Goal: Use online tool/utility

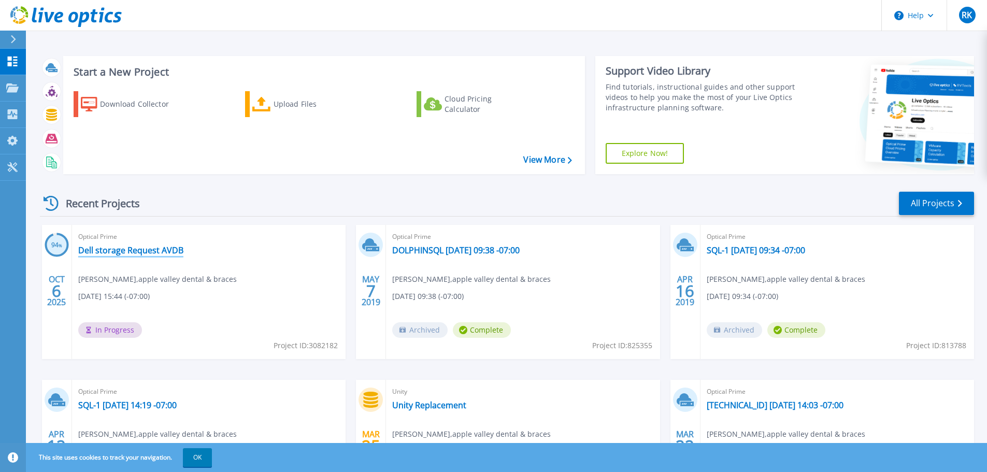
click at [175, 248] on link "Dell storage Request AVDB" at bounding box center [130, 250] width 105 height 10
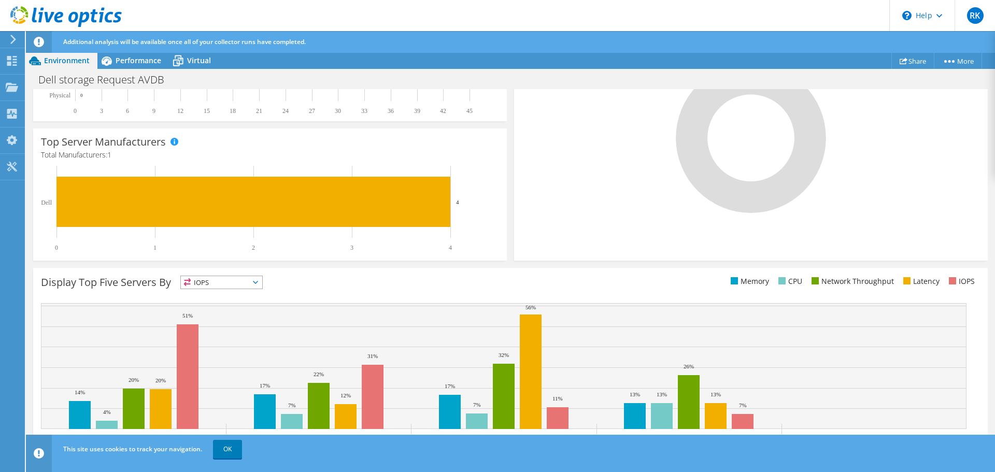
scroll to position [280, 0]
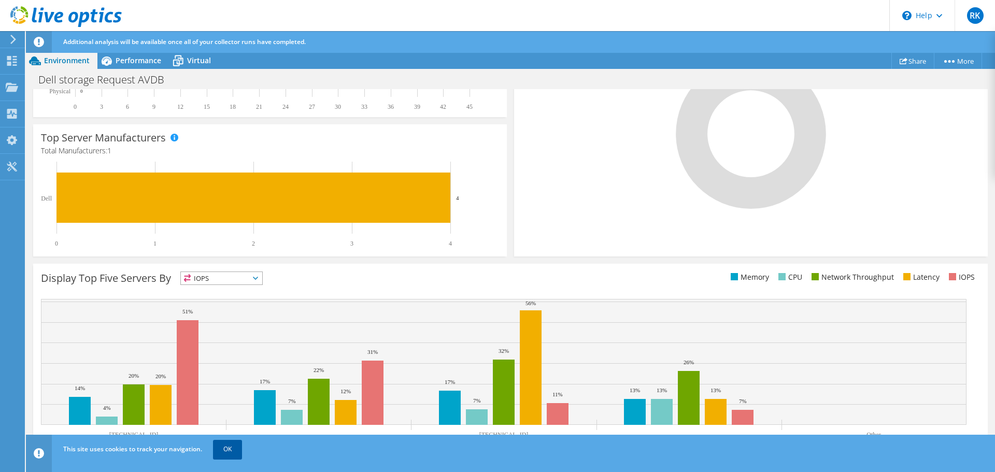
click at [221, 448] on link "OK" at bounding box center [227, 449] width 29 height 19
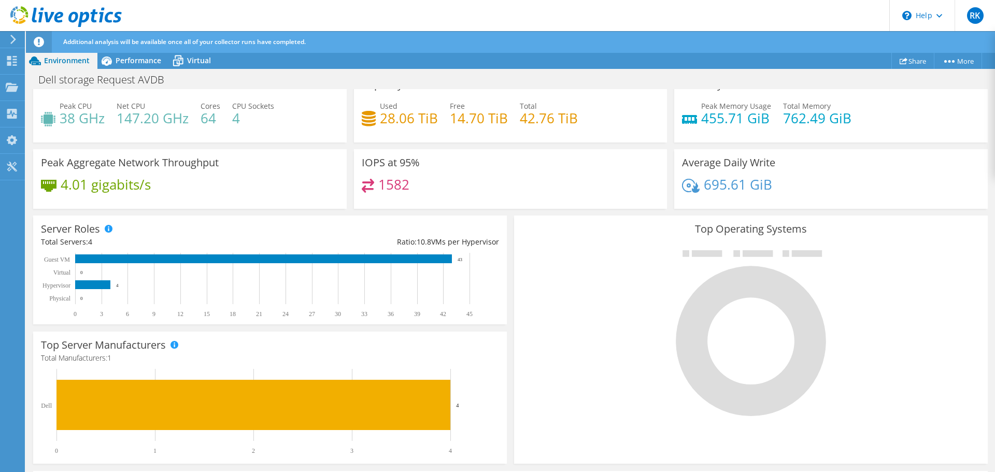
scroll to position [0, 0]
click at [137, 63] on span "Performance" at bounding box center [139, 60] width 46 height 10
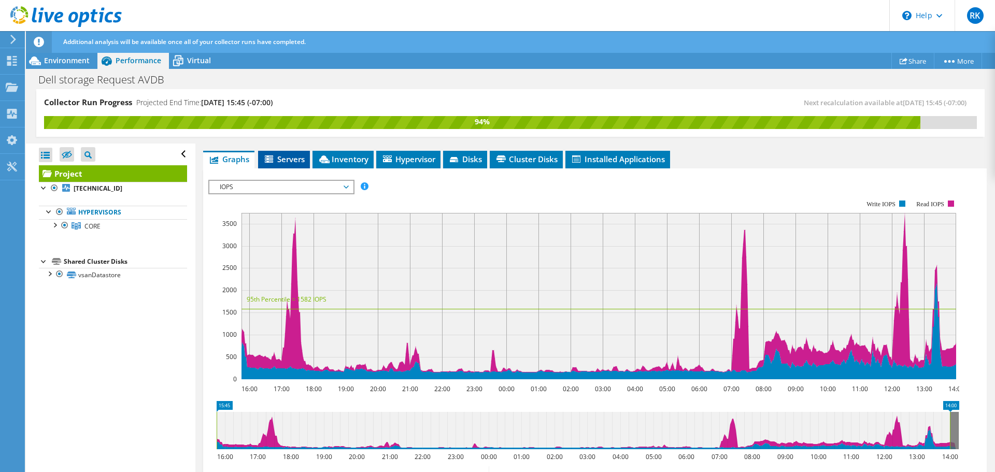
scroll to position [104, 0]
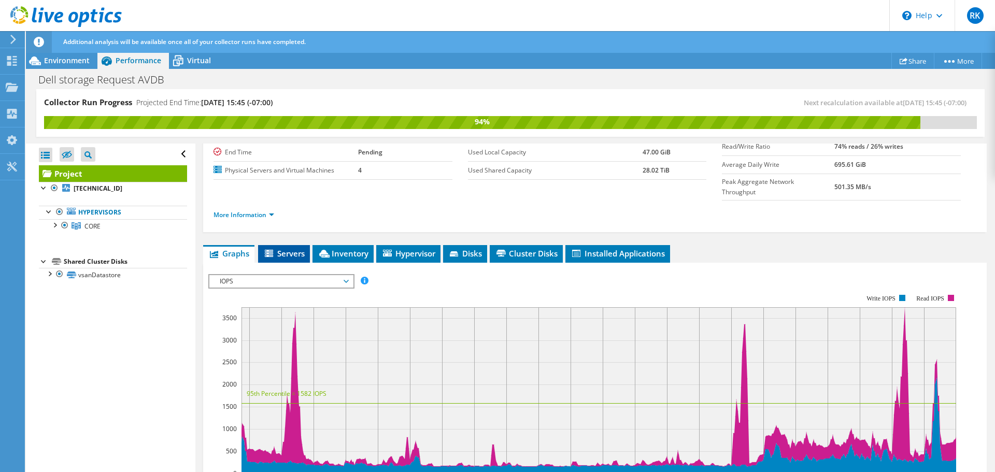
click at [272, 250] on icon at bounding box center [270, 254] width 10 height 9
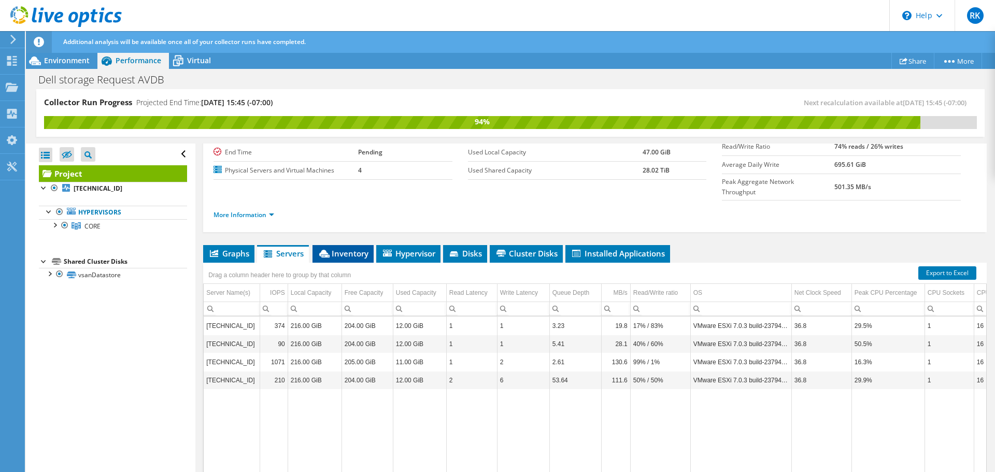
click at [336, 248] on span "Inventory" at bounding box center [343, 253] width 51 height 10
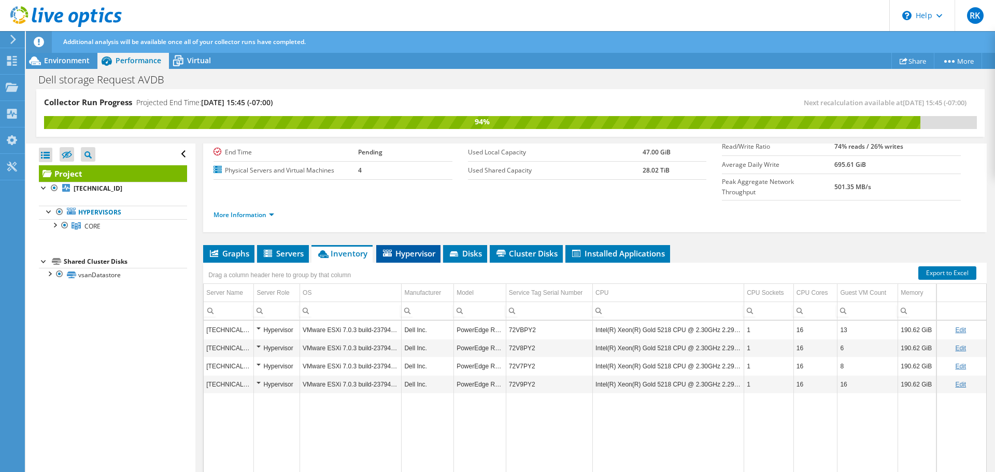
click at [407, 248] on span "Hypervisor" at bounding box center [408, 253] width 54 height 10
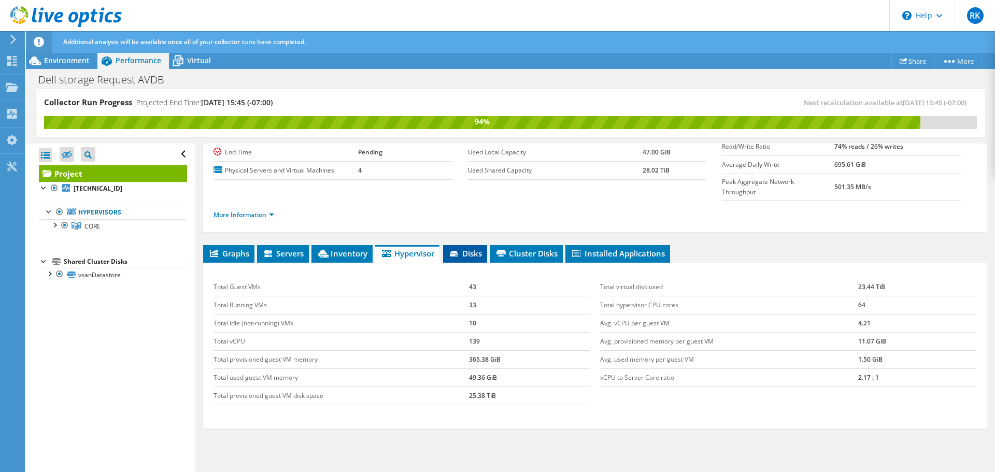
click at [464, 248] on span "Disks" at bounding box center [465, 253] width 34 height 10
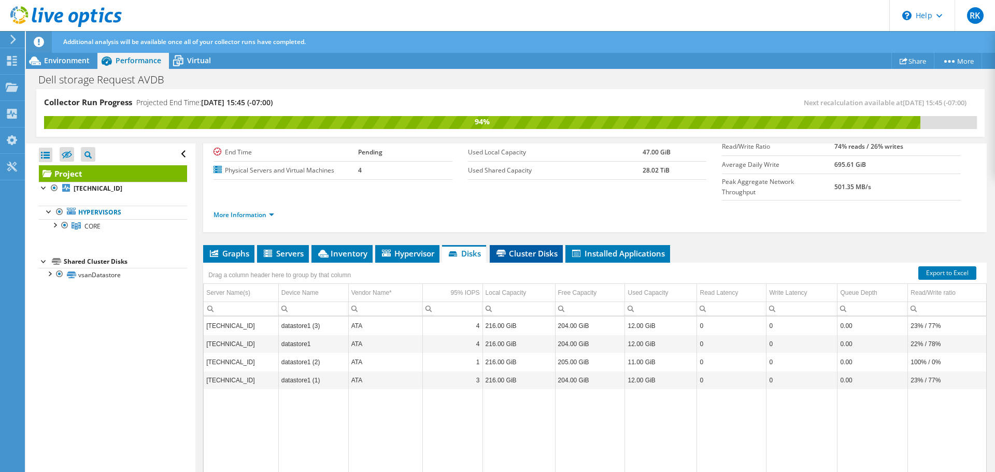
click at [534, 248] on span "Cluster Disks" at bounding box center [526, 253] width 63 height 10
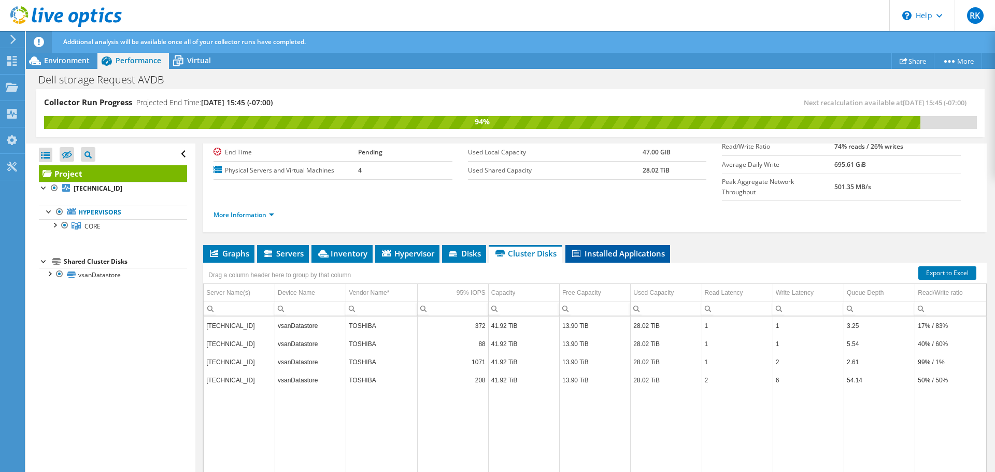
click at [604, 248] on span "Installed Applications" at bounding box center [617, 253] width 94 height 10
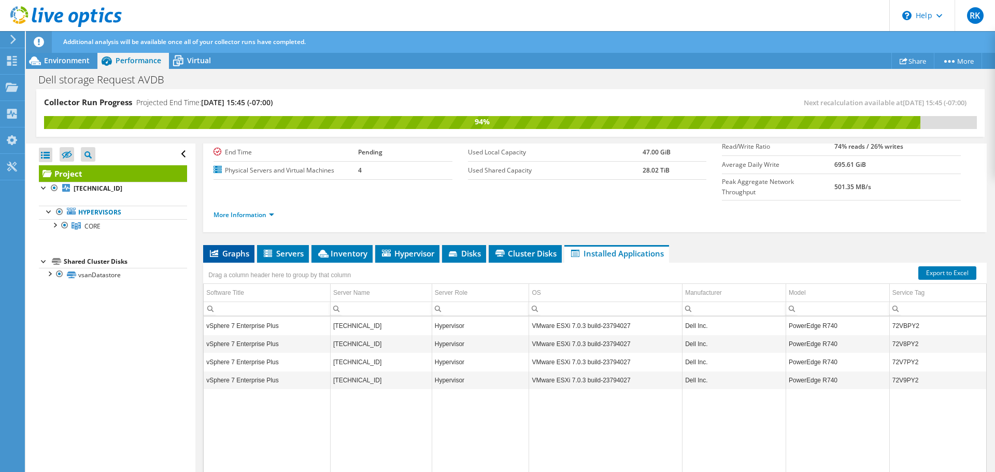
click at [220, 248] on span "Graphs" at bounding box center [228, 253] width 41 height 10
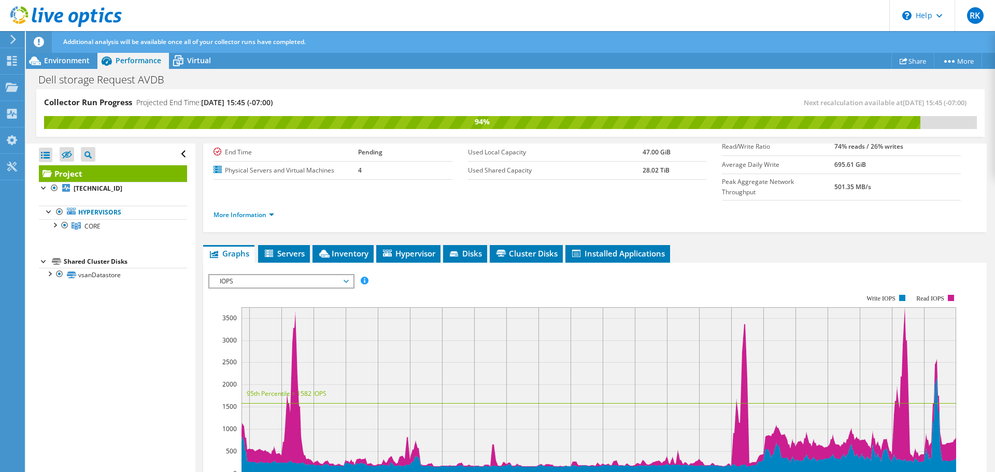
click at [235, 275] on span "IOPS" at bounding box center [280, 281] width 133 height 12
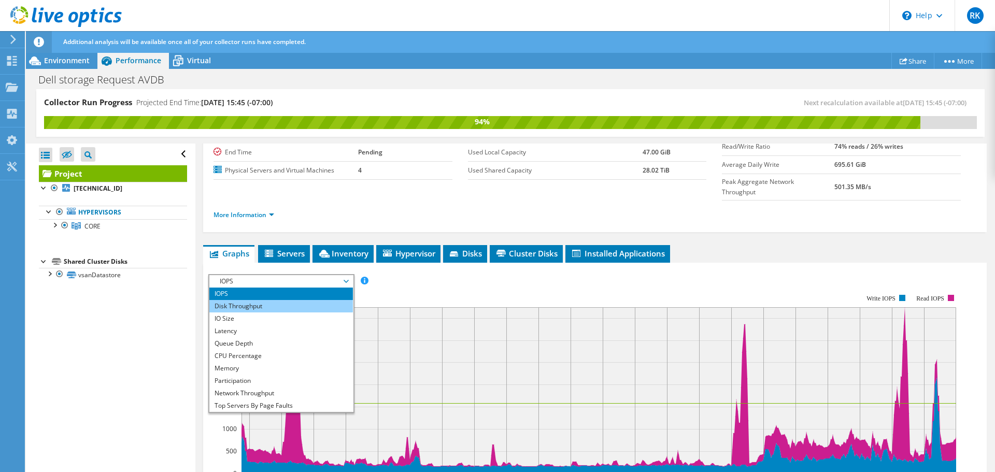
click at [237, 300] on li "Disk Throughput" at bounding box center [280, 306] width 143 height 12
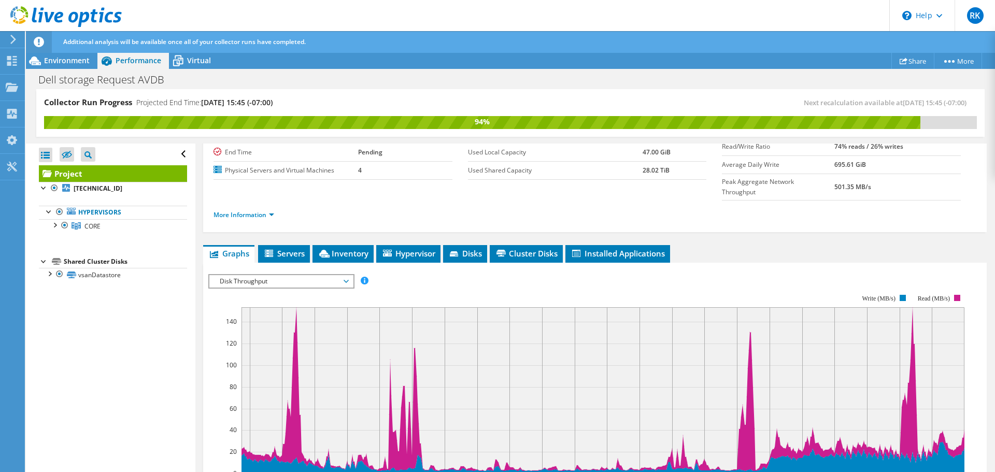
click at [234, 275] on span "Disk Throughput" at bounding box center [280, 281] width 133 height 12
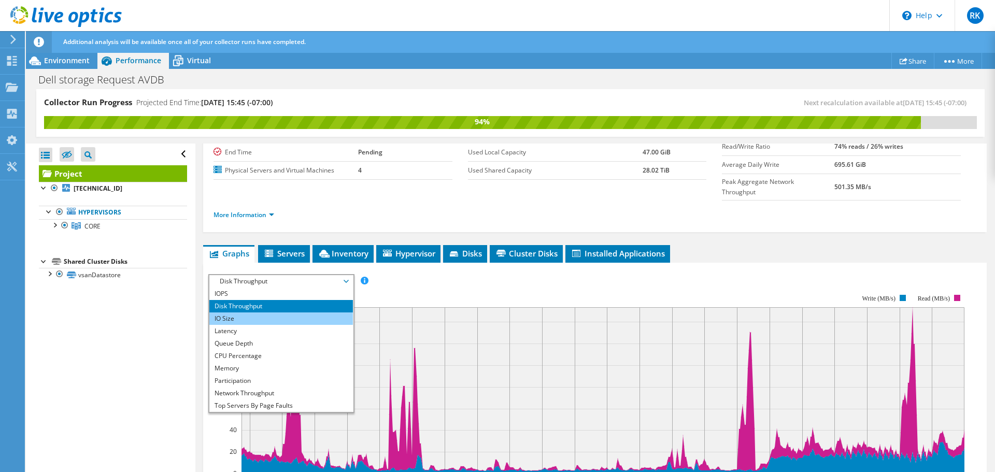
click at [239, 312] on li "IO Size" at bounding box center [280, 318] width 143 height 12
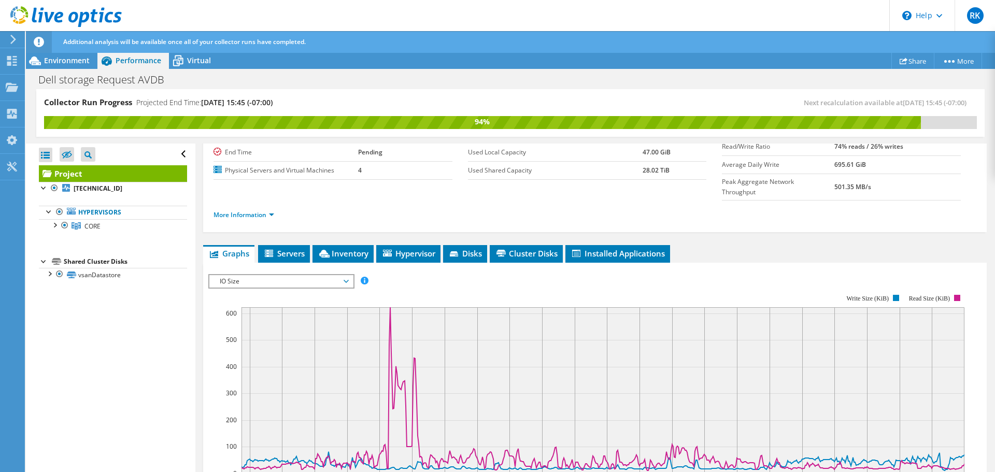
click at [233, 275] on span "IO Size" at bounding box center [280, 281] width 133 height 12
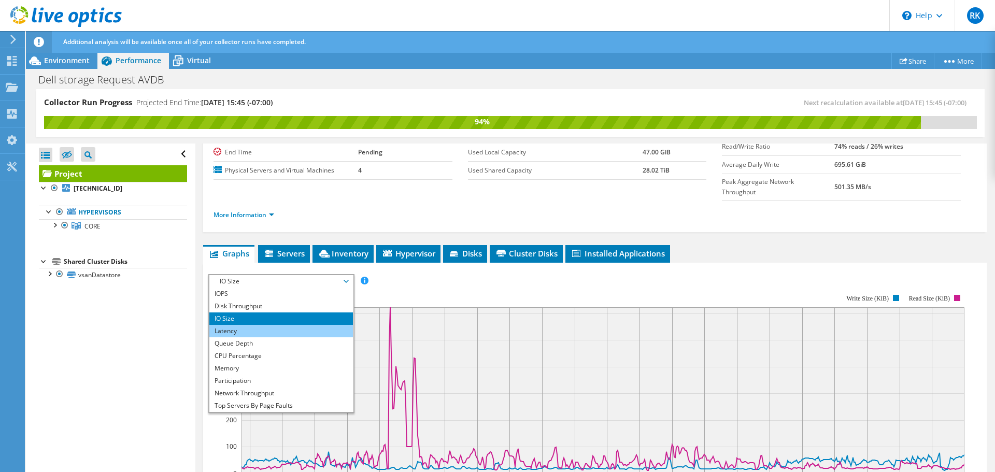
click at [242, 325] on li "Latency" at bounding box center [280, 331] width 143 height 12
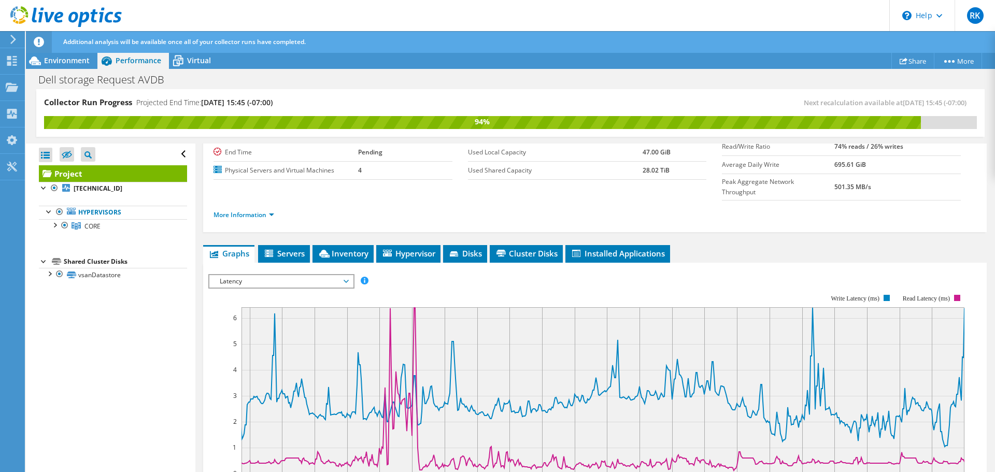
click at [260, 275] on span "Latency" at bounding box center [280, 281] width 133 height 12
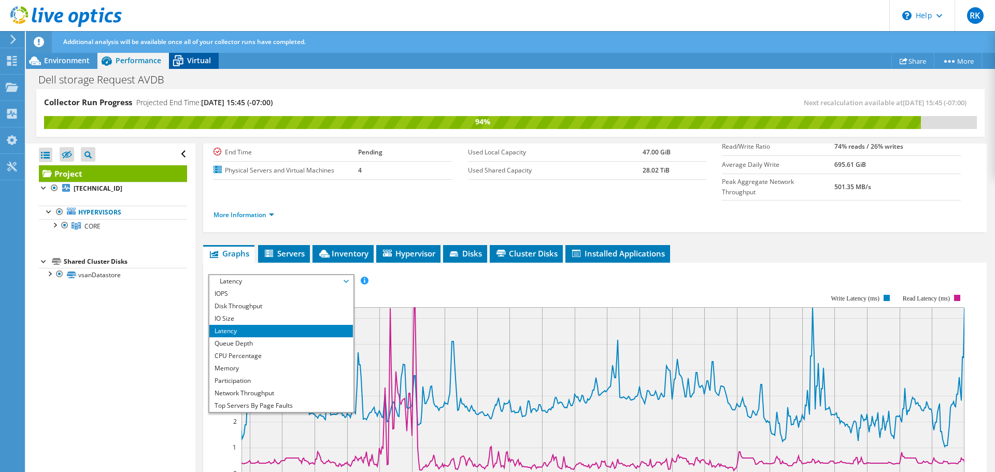
click at [178, 58] on icon at bounding box center [178, 61] width 10 height 8
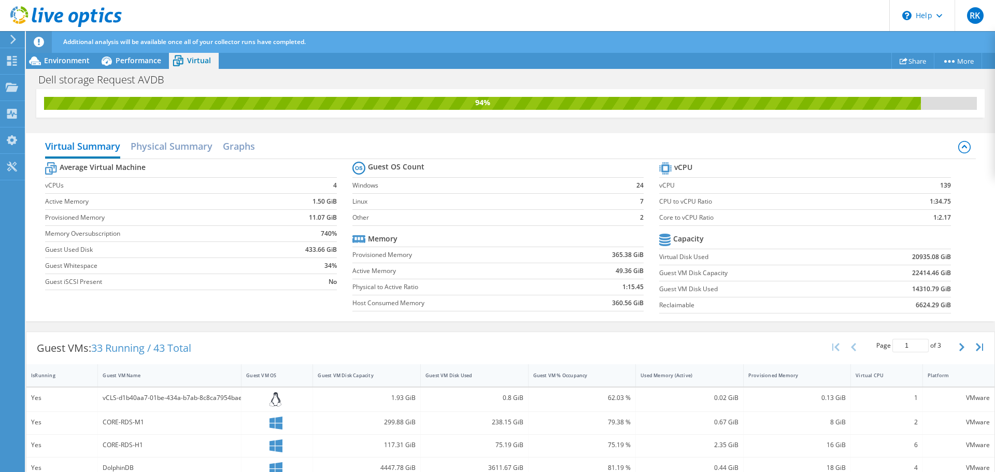
scroll to position [0, 0]
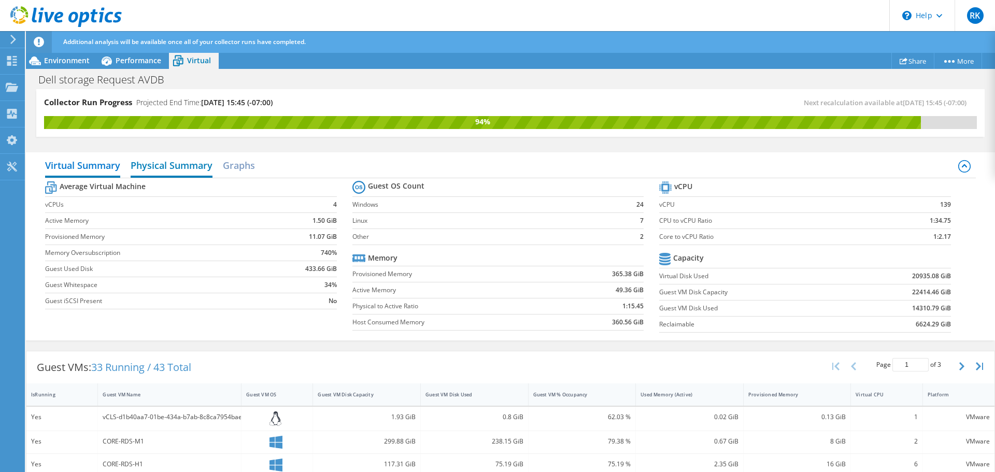
click at [178, 165] on h2 "Physical Summary" at bounding box center [172, 166] width 82 height 23
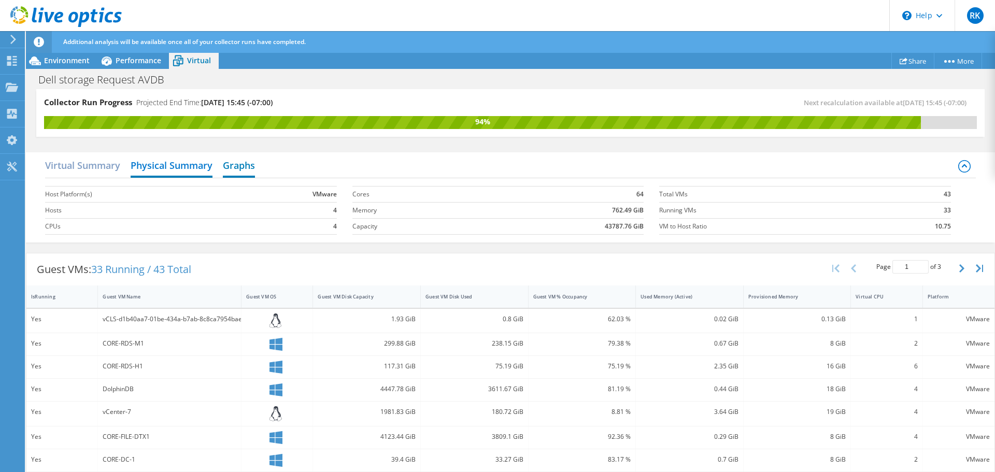
click at [245, 171] on h2 "Graphs" at bounding box center [239, 166] width 32 height 23
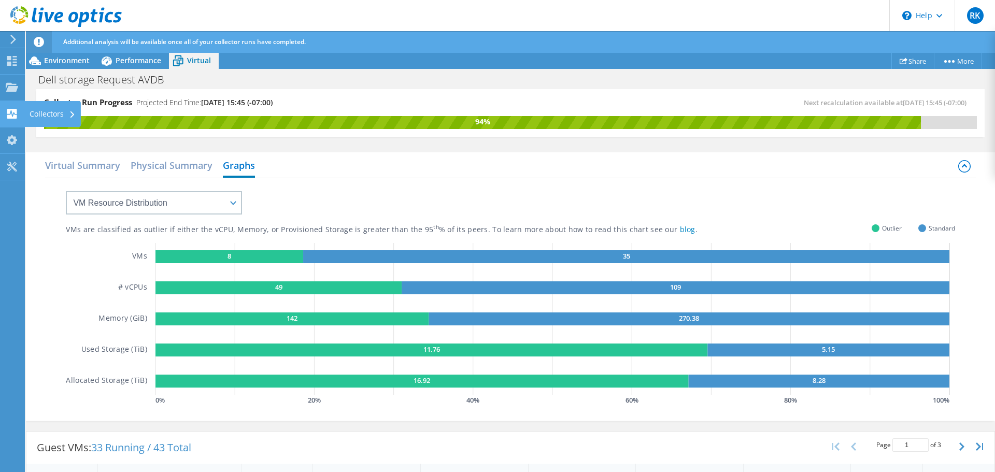
click at [38, 114] on div "Collectors" at bounding box center [52, 114] width 56 height 26
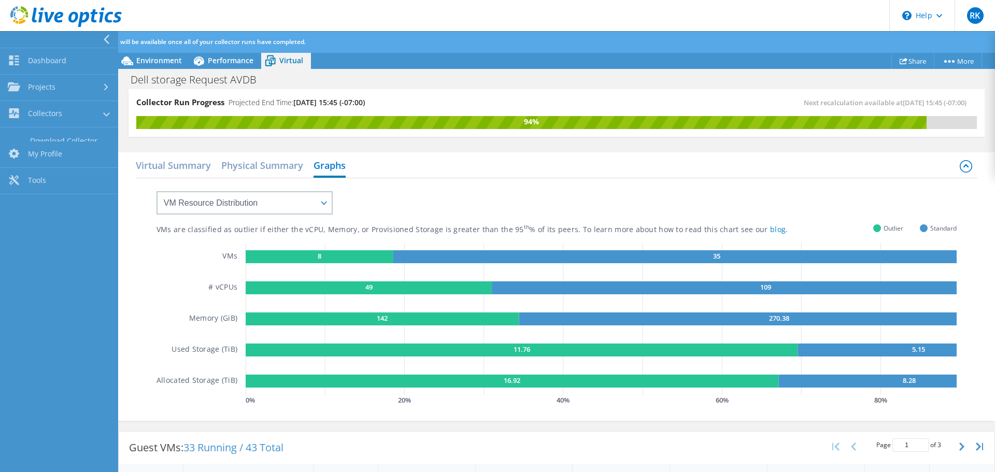
scroll to position [330, 0]
click at [40, 223] on link "Tools" at bounding box center [59, 220] width 118 height 26
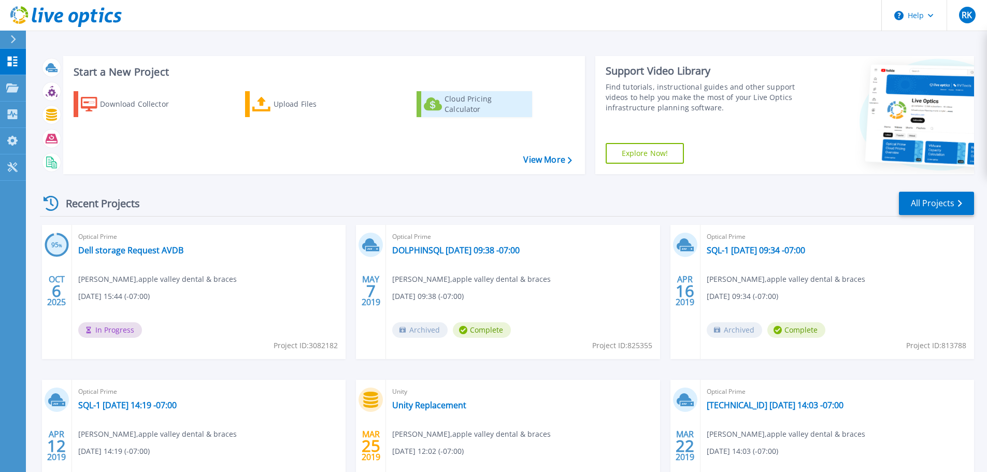
click at [432, 109] on icon at bounding box center [433, 103] width 18 height 13
click at [13, 165] on icon at bounding box center [12, 167] width 10 height 10
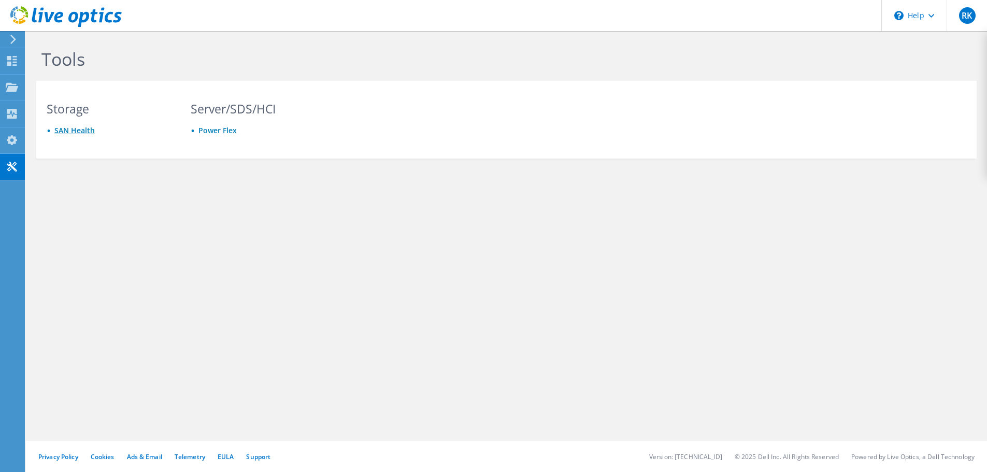
click at [71, 129] on link "SAN Health" at bounding box center [74, 130] width 40 height 10
